Goal: Task Accomplishment & Management: Use online tool/utility

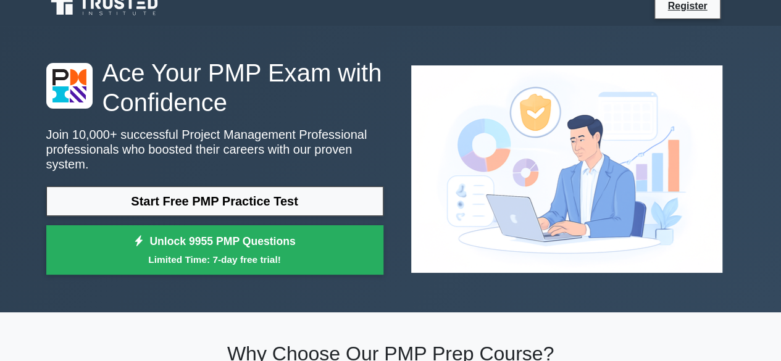
scroll to position [9, 0]
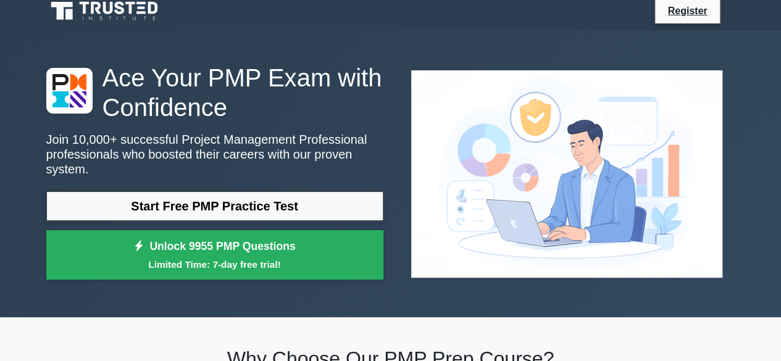
click at [151, 199] on link "Start Free PMP Practice Test" at bounding box center [214, 206] width 337 height 30
